Goal: Transaction & Acquisition: Purchase product/service

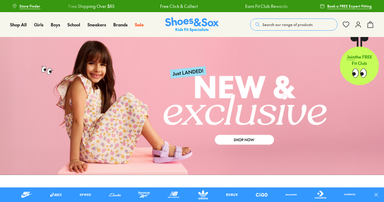
click at [266, 22] on span "Search our range of products" at bounding box center [287, 24] width 50 height 5
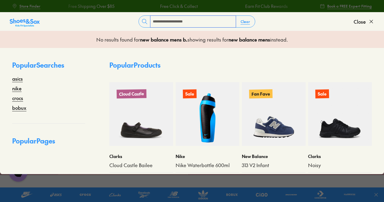
type input "**********"
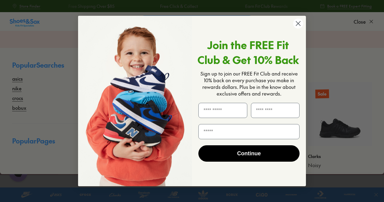
type input "*"
click at [298, 24] on circle "Close dialog" at bounding box center [298, 24] width 10 height 10
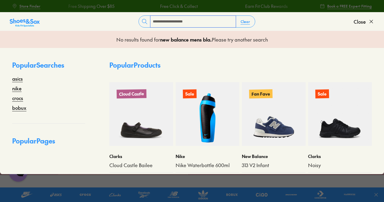
click at [199, 22] on input "**********" at bounding box center [192, 22] width 85 height 12
type input "**********"
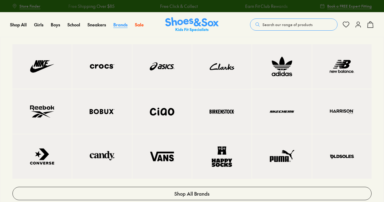
click at [119, 26] on span "Brands" at bounding box center [120, 25] width 14 height 6
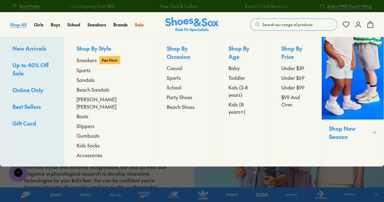
click at [21, 26] on span "Shop All" at bounding box center [18, 25] width 17 height 6
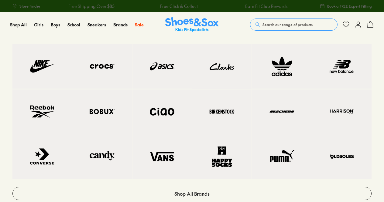
click at [339, 71] on img at bounding box center [341, 66] width 35 height 20
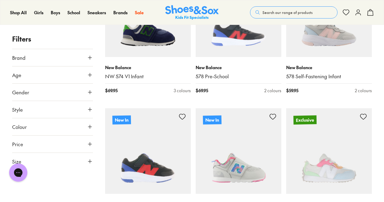
scroll to position [516, 0]
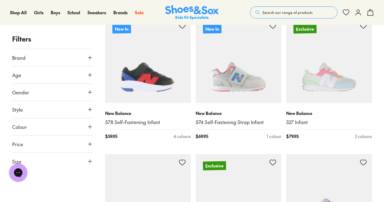
click at [87, 127] on icon at bounding box center [90, 127] width 6 height 6
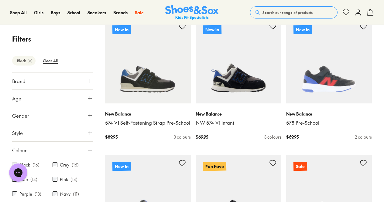
scroll to position [111, 0]
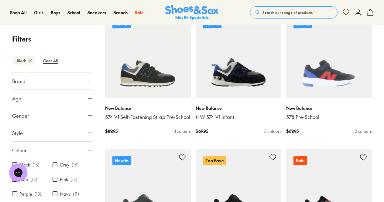
click at [32, 98] on button "Age" at bounding box center [52, 98] width 81 height 17
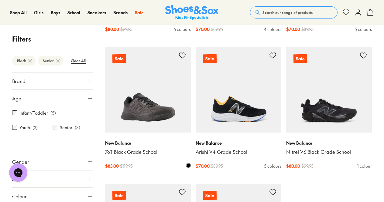
scroll to position [243, 0]
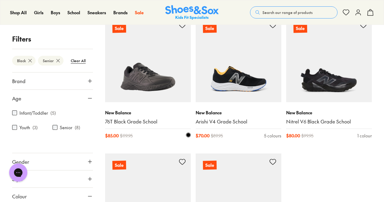
click at [178, 80] on img at bounding box center [148, 60] width 86 height 86
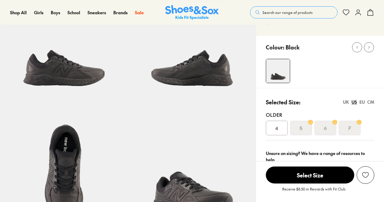
scroll to position [121, 0]
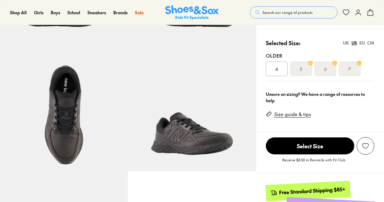
select select "*"
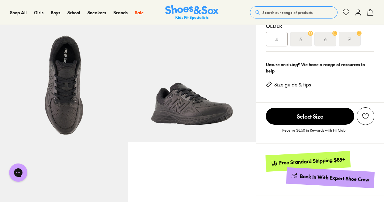
scroll to position [0, 0]
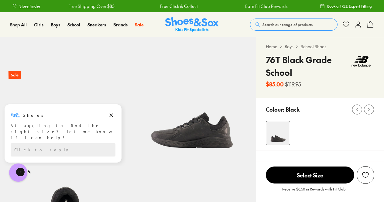
click at [326, 174] on span "Select Size" at bounding box center [310, 175] width 88 height 17
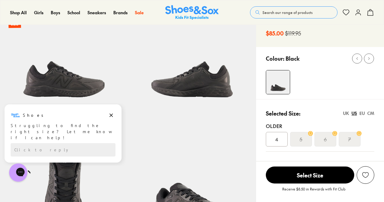
scroll to position [53, 0]
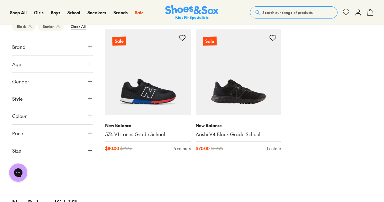
scroll to position [377, 0]
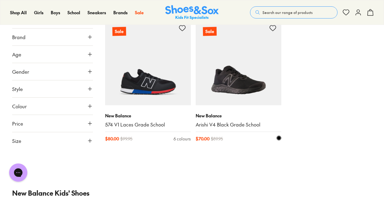
click at [270, 73] on img at bounding box center [239, 63] width 86 height 86
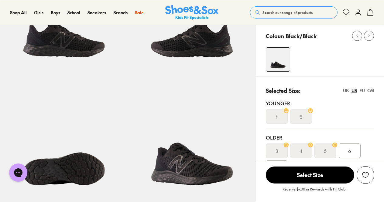
select select "*"
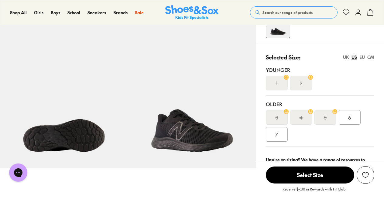
scroll to position [152, 0]
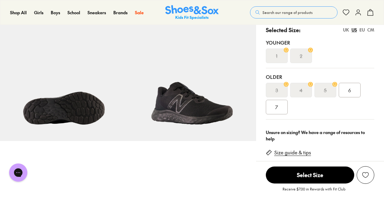
click at [307, 174] on span "Select Size" at bounding box center [310, 175] width 88 height 17
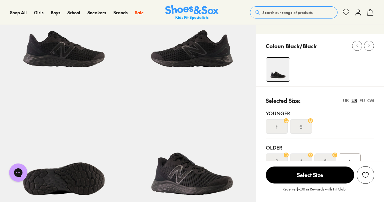
scroll to position [70, 0]
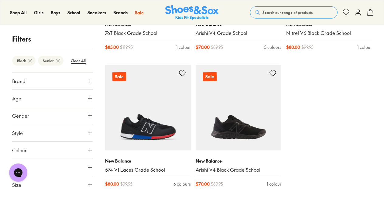
click at [89, 96] on icon at bounding box center [90, 98] width 6 height 6
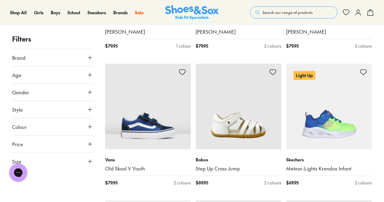
scroll to position [789, 0]
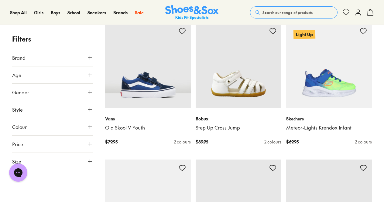
click at [52, 56] on button "Brand" at bounding box center [52, 57] width 81 height 17
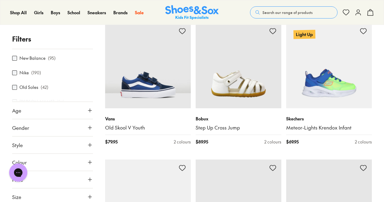
scroll to position [185, 0]
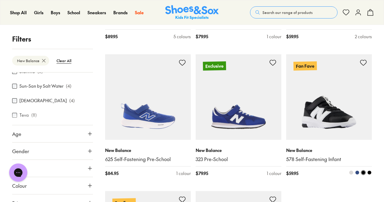
scroll to position [1579, 0]
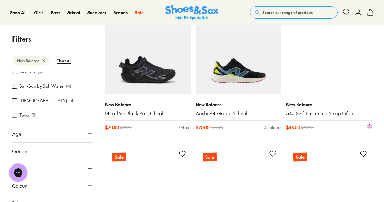
scroll to position [2490, 0]
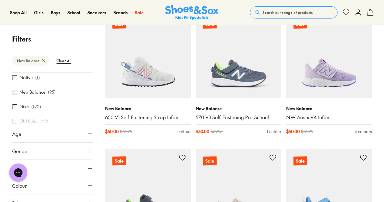
scroll to position [215, 0]
click at [26, 135] on button "Age" at bounding box center [52, 133] width 81 height 17
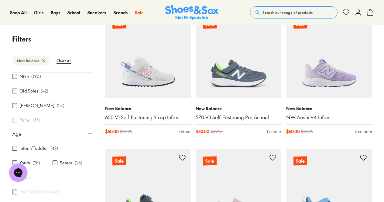
scroll to position [3188, 0]
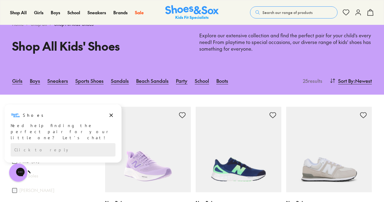
scroll to position [30, 0]
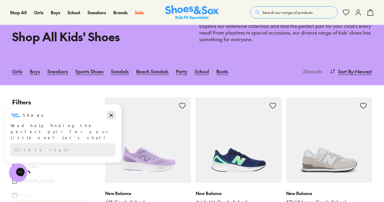
click at [112, 114] on icon "Dismiss campaign" at bounding box center [111, 115] width 6 height 7
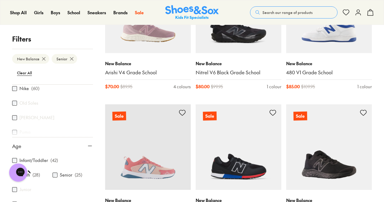
scroll to position [941, 0]
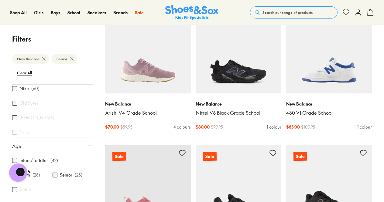
click at [334, 149] on img at bounding box center [329, 188] width 86 height 86
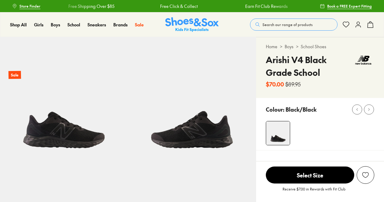
select select "*"
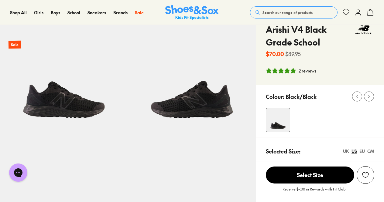
click at [331, 178] on span "Select Size" at bounding box center [310, 175] width 88 height 17
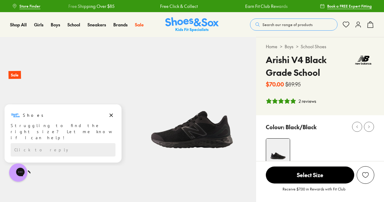
click at [266, 22] on span "Search our range of products" at bounding box center [287, 24] width 50 height 5
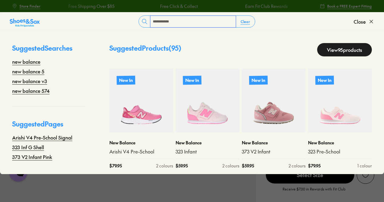
type input "**********"
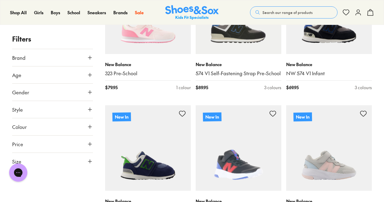
scroll to position [395, 0]
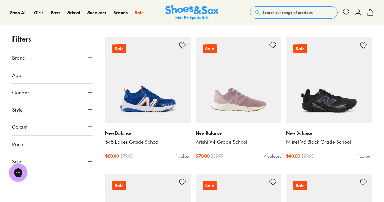
scroll to position [3492, 0]
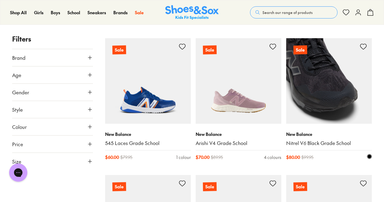
click at [321, 93] on img at bounding box center [329, 81] width 86 height 86
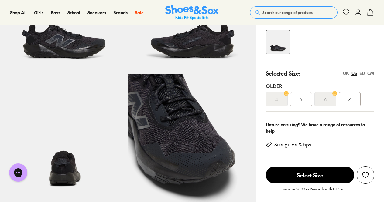
select select "*"
click at [346, 74] on div "UK" at bounding box center [346, 73] width 6 height 6
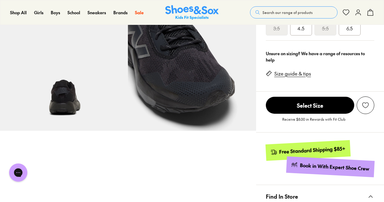
scroll to position [91, 0]
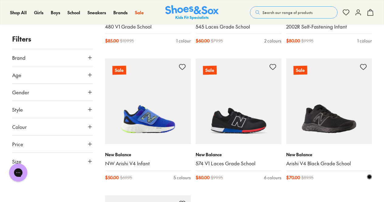
scroll to position [2444, 0]
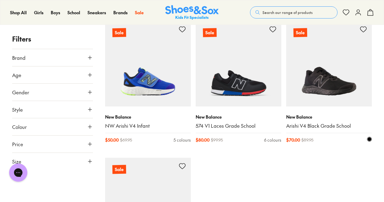
click at [331, 90] on img at bounding box center [329, 64] width 86 height 86
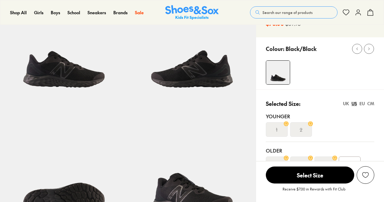
select select "*"
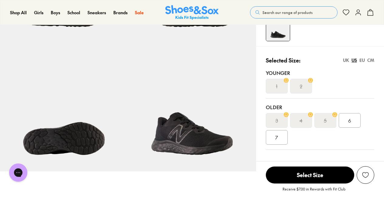
click at [346, 60] on div "UK" at bounding box center [346, 60] width 6 height 6
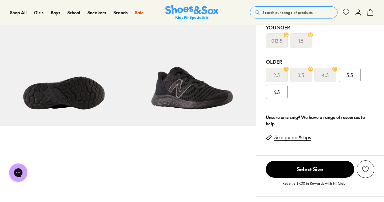
scroll to position [213, 0]
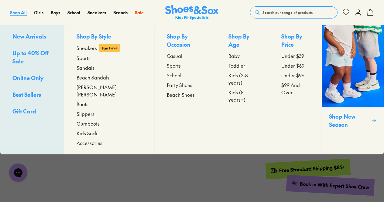
click at [18, 12] on span "Shop All" at bounding box center [18, 12] width 17 height 6
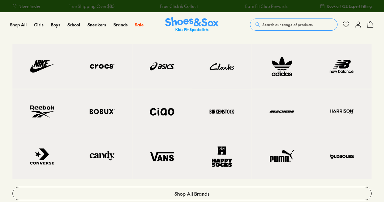
click at [344, 62] on img at bounding box center [341, 66] width 35 height 20
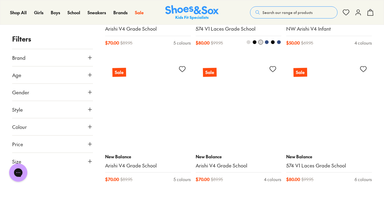
scroll to position [2733, 0]
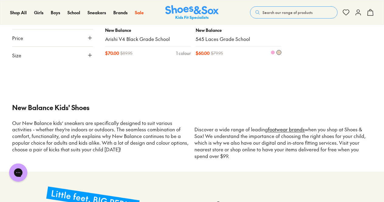
scroll to position [4342, 0]
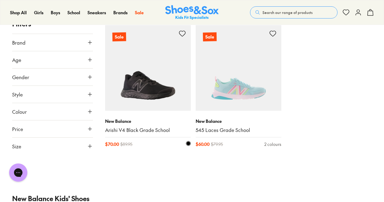
click at [172, 86] on img at bounding box center [148, 68] width 86 height 86
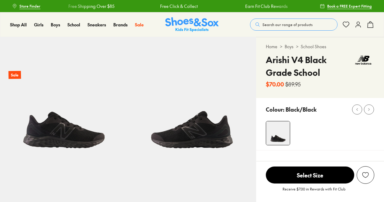
scroll to position [61, 0]
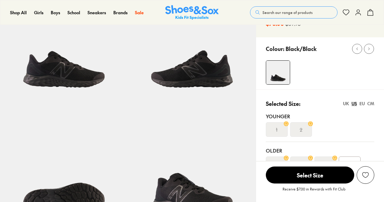
select select "*"
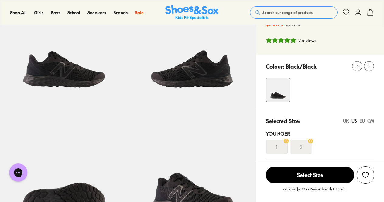
scroll to position [0, 0]
click at [346, 121] on div "UK" at bounding box center [346, 121] width 6 height 6
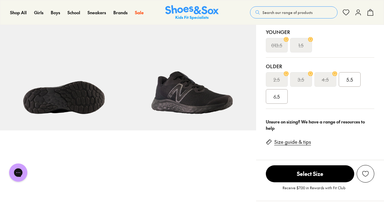
scroll to position [152, 0]
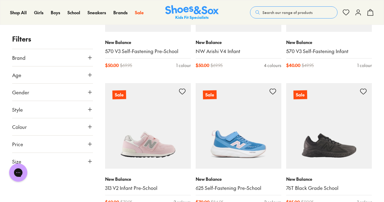
scroll to position [288, 0]
